Goal: Transaction & Acquisition: Purchase product/service

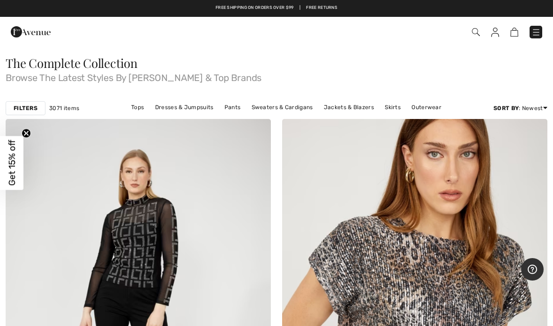
click at [141, 105] on link "Tops" at bounding box center [137, 107] width 22 height 12
click at [139, 111] on link "Tops" at bounding box center [137, 107] width 22 height 12
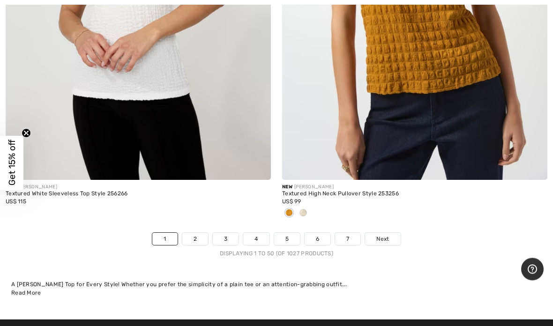
scroll to position [11318, 0]
click at [387, 235] on span "Next" at bounding box center [382, 239] width 13 height 8
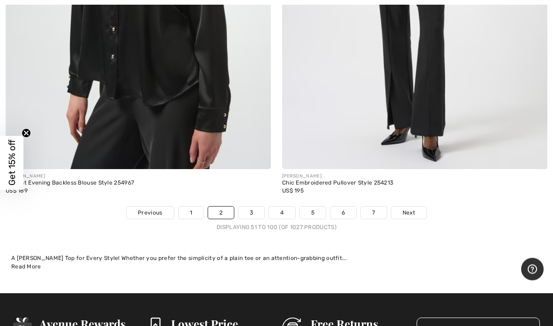
scroll to position [11174, 0]
click at [410, 208] on span "Next" at bounding box center [408, 212] width 13 height 8
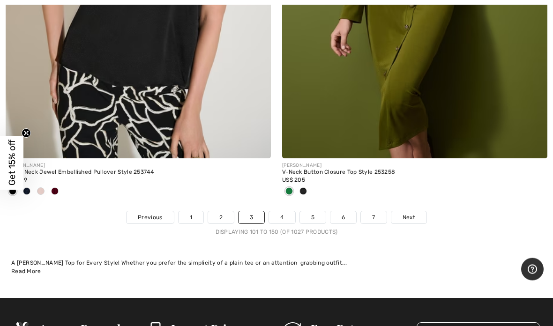
scroll to position [11355, 0]
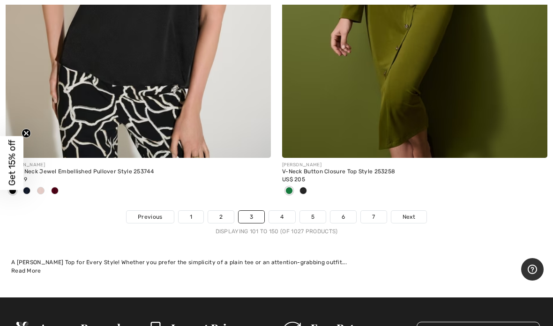
click at [409, 213] on span "Next" at bounding box center [408, 217] width 13 height 8
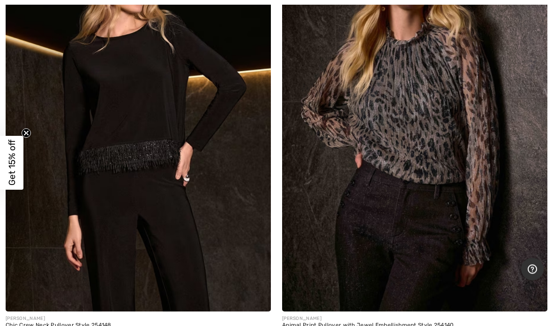
scroll to position [3850, 0]
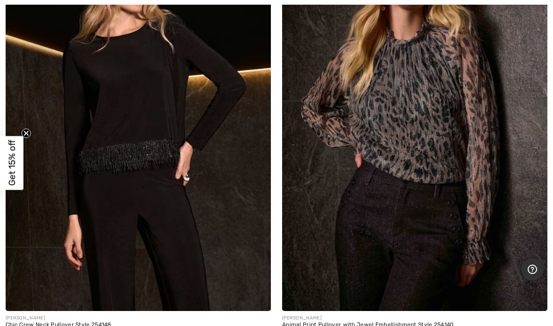
click at [136, 121] on img at bounding box center [138, 112] width 265 height 398
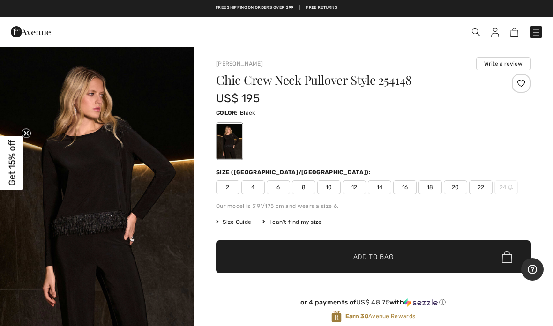
checkbox input "true"
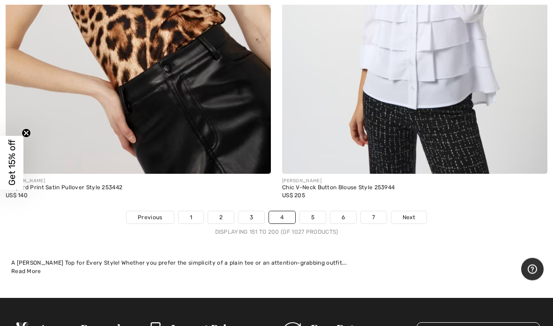
scroll to position [11246, 0]
click at [414, 213] on span "Next" at bounding box center [408, 217] width 13 height 8
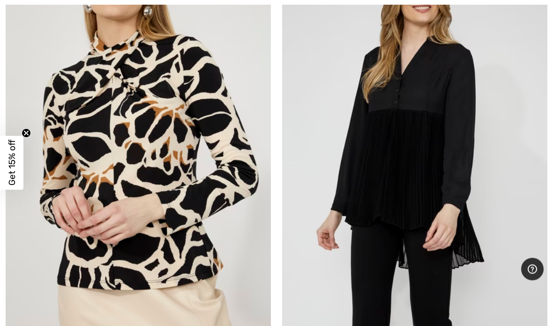
scroll to position [617, 0]
click at [163, 251] on img at bounding box center [138, 139] width 265 height 398
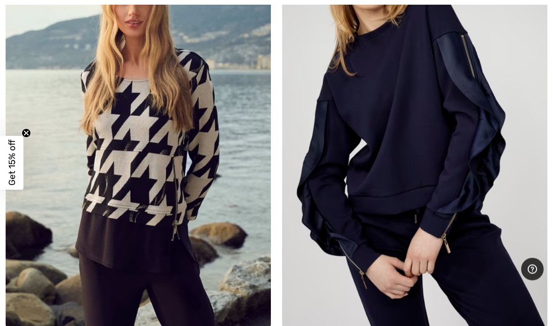
scroll to position [1512, 0]
click at [153, 183] on img at bounding box center [138, 128] width 265 height 398
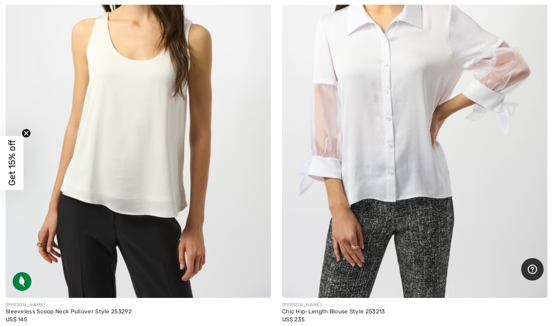
scroll to position [2412, 0]
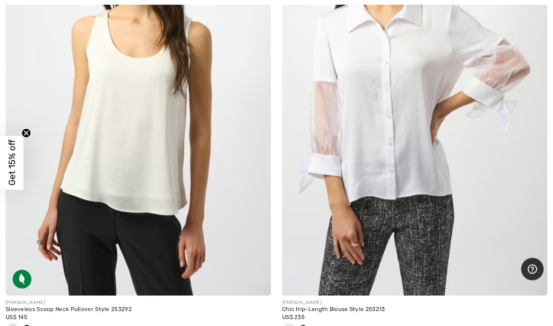
click at [139, 182] on img at bounding box center [138, 97] width 265 height 398
click at [152, 138] on img at bounding box center [138, 97] width 265 height 398
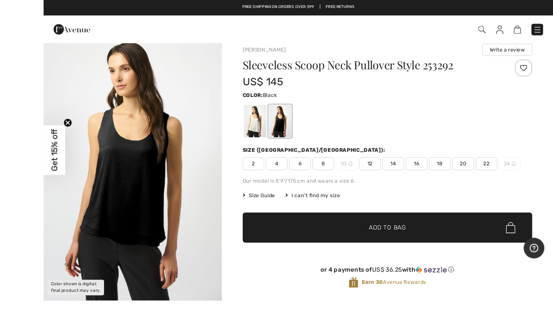
scroll to position [42, 0]
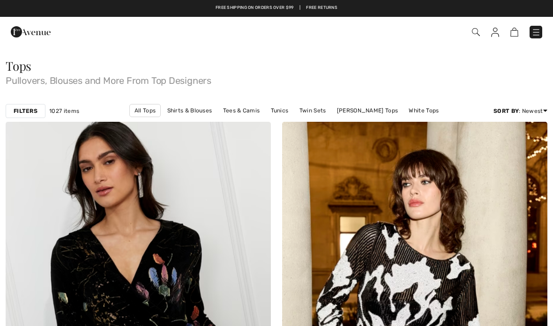
checkbox input "true"
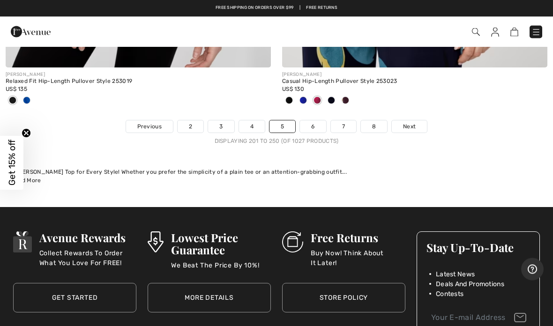
scroll to position [11385, 0]
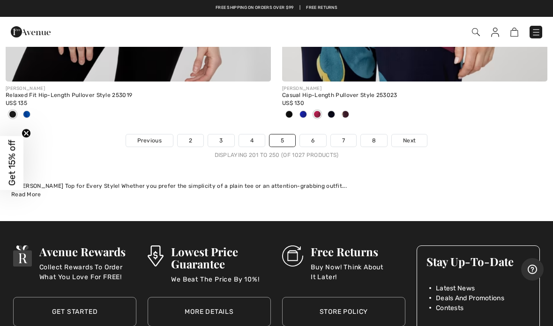
click at [412, 136] on span "Next" at bounding box center [409, 140] width 13 height 8
click at [413, 136] on span "Next" at bounding box center [409, 140] width 13 height 8
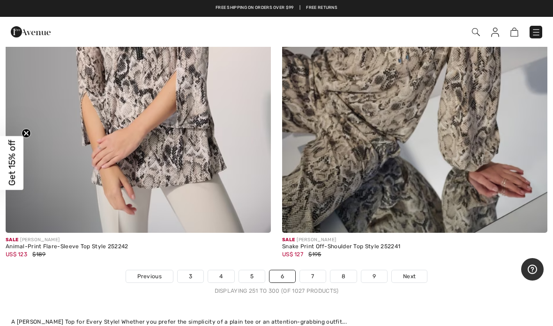
scroll to position [11145, 0]
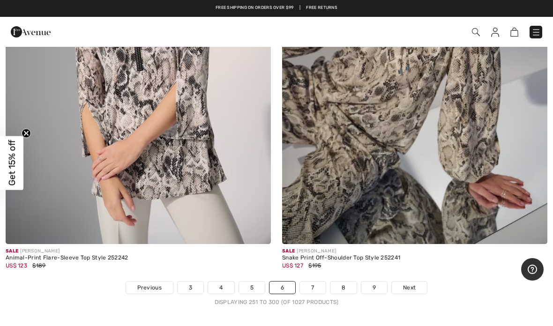
click at [413, 283] on span "Next" at bounding box center [409, 287] width 13 height 8
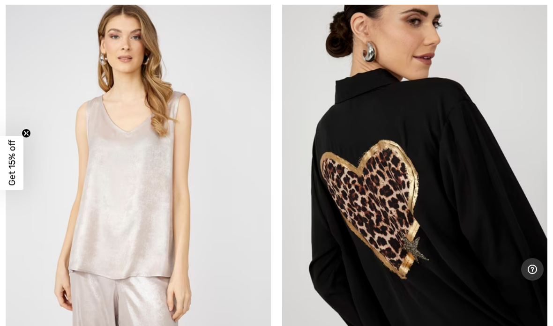
scroll to position [586, 0]
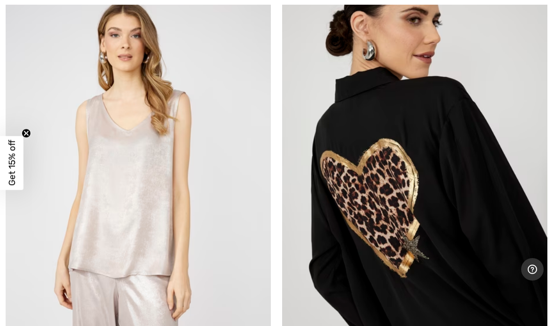
click at [449, 249] on img at bounding box center [414, 185] width 265 height 398
click at [447, 244] on img at bounding box center [414, 185] width 265 height 398
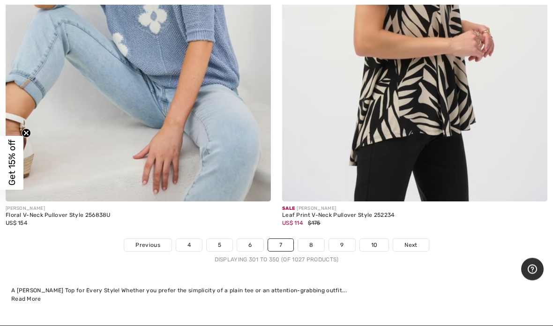
scroll to position [11172, 0]
click at [408, 241] on span "Next" at bounding box center [410, 245] width 13 height 8
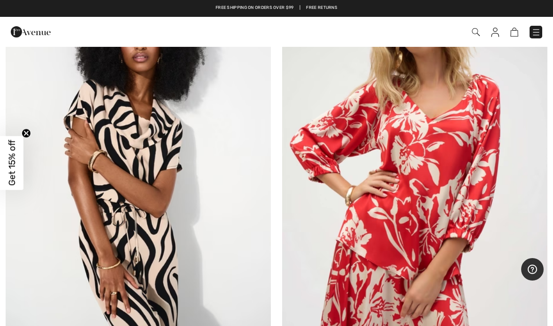
scroll to position [5650, 0]
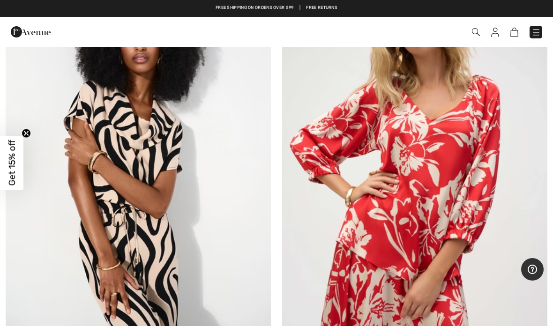
click at [152, 154] on img at bounding box center [138, 168] width 265 height 398
click at [155, 149] on img at bounding box center [138, 168] width 265 height 398
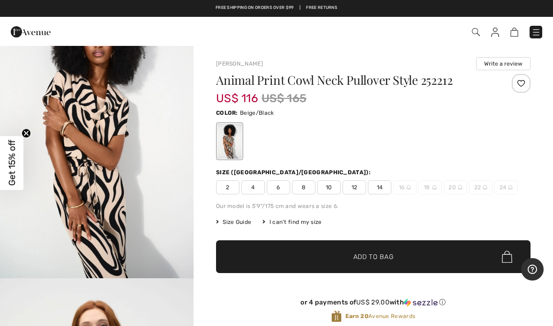
scroll to position [54, 0]
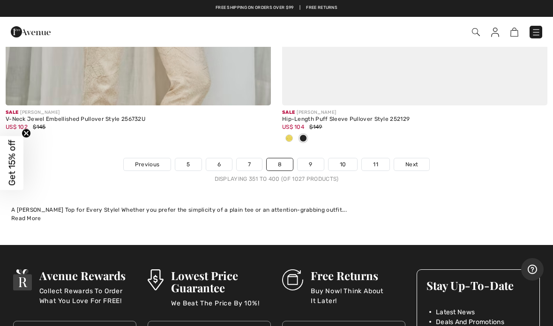
scroll to position [11404, 0]
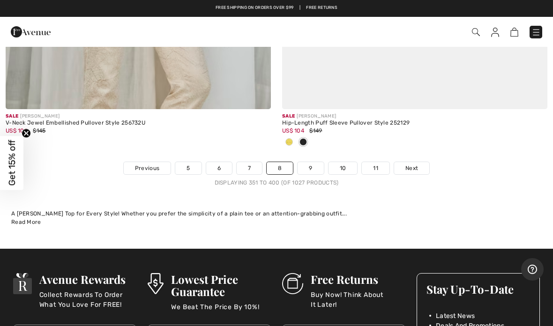
click at [412, 164] on span "Next" at bounding box center [411, 168] width 13 height 8
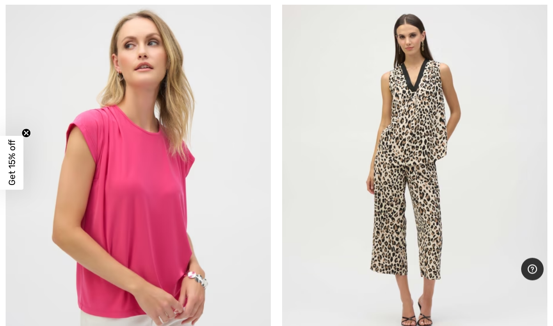
scroll to position [10591, 0]
click at [419, 122] on img at bounding box center [414, 171] width 265 height 398
